Goal: Transaction & Acquisition: Purchase product/service

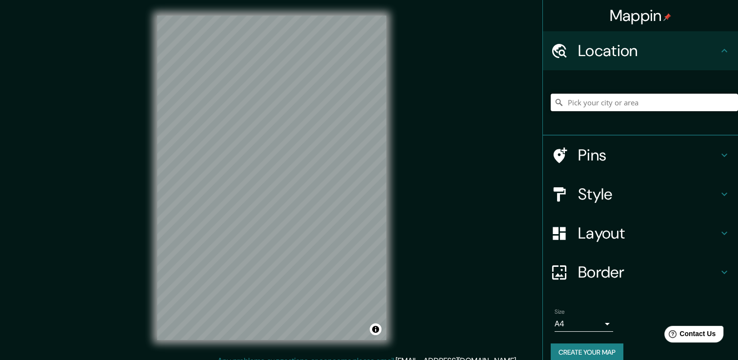
click at [646, 109] on input "Pick your city or area" at bounding box center [644, 103] width 187 height 18
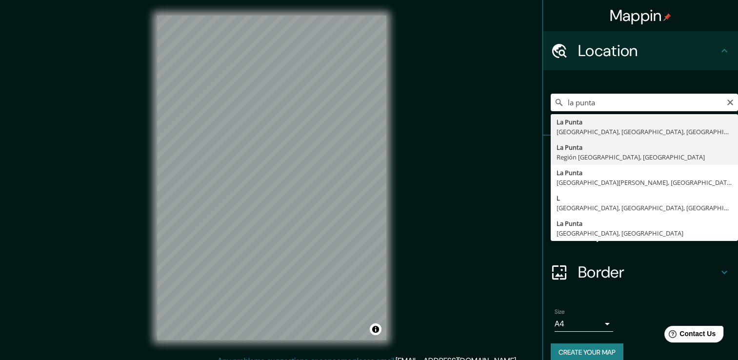
type input "[GEOGRAPHIC_DATA], [GEOGRAPHIC_DATA], [GEOGRAPHIC_DATA]"
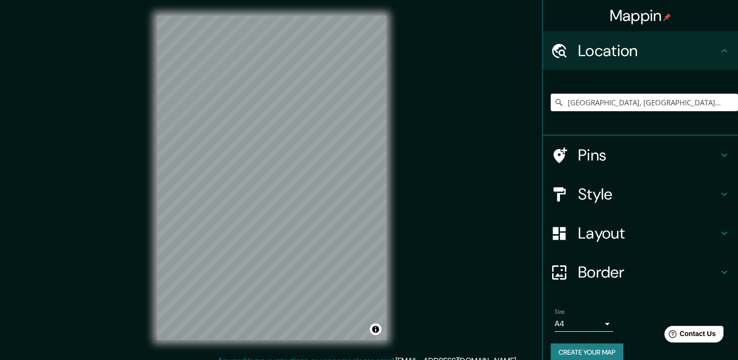
click at [603, 323] on body "Mappin Location [GEOGRAPHIC_DATA], [GEOGRAPHIC_DATA], [GEOGRAPHIC_DATA] Pins St…" at bounding box center [369, 180] width 738 height 360
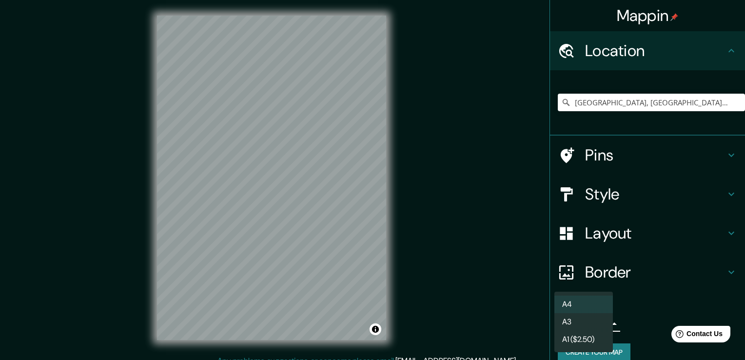
click at [603, 323] on li "A3" at bounding box center [584, 322] width 59 height 18
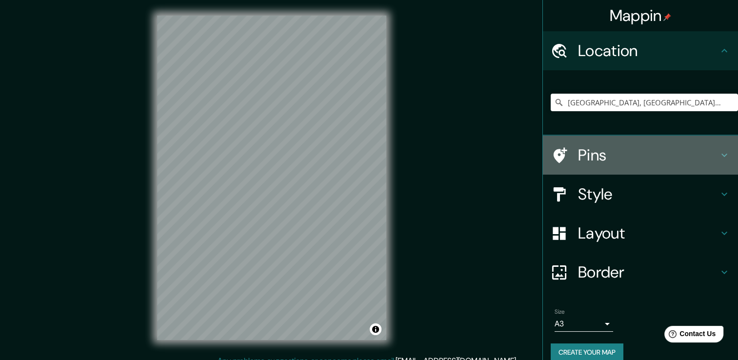
click at [674, 150] on h4 "Pins" at bounding box center [648, 155] width 140 height 20
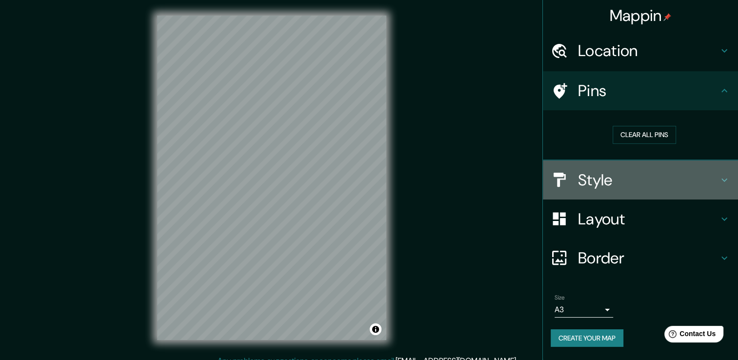
click at [691, 170] on h4 "Style" at bounding box center [648, 180] width 140 height 20
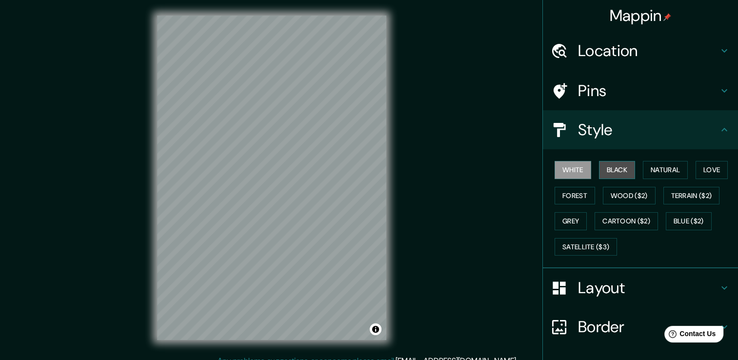
click at [615, 172] on button "Black" at bounding box center [617, 170] width 37 height 18
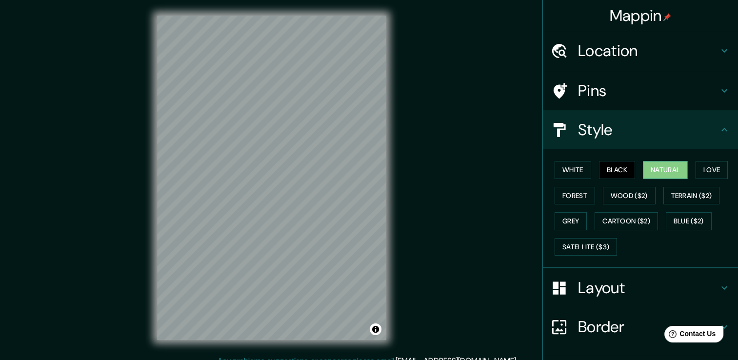
click at [672, 171] on button "Natural" at bounding box center [665, 170] width 45 height 18
click at [713, 163] on button "Love" at bounding box center [712, 170] width 32 height 18
click at [575, 206] on div "White Black Natural Love Forest Wood ($2) Terrain ($2) Grey Cartoon ($2) Blue (…" at bounding box center [644, 208] width 187 height 102
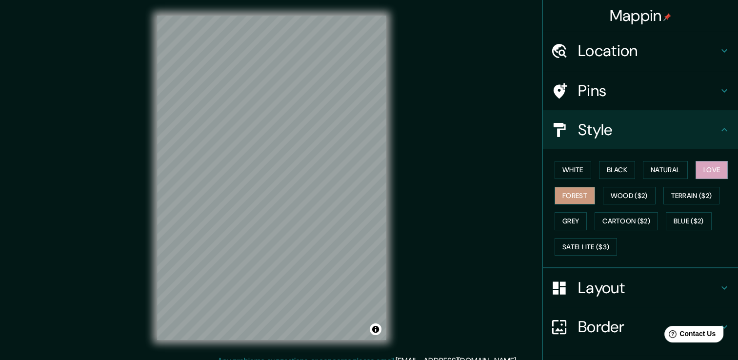
click at [568, 203] on button "Forest" at bounding box center [575, 196] width 40 height 18
